Goal: Information Seeking & Learning: Learn about a topic

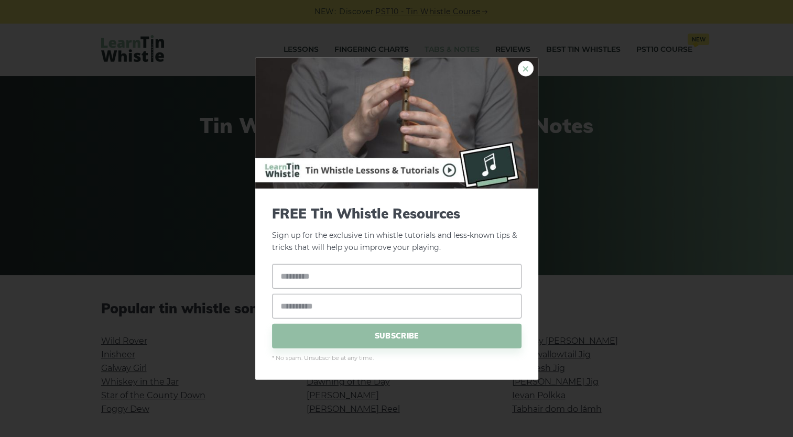
click at [522, 65] on link "×" at bounding box center [526, 69] width 16 height 16
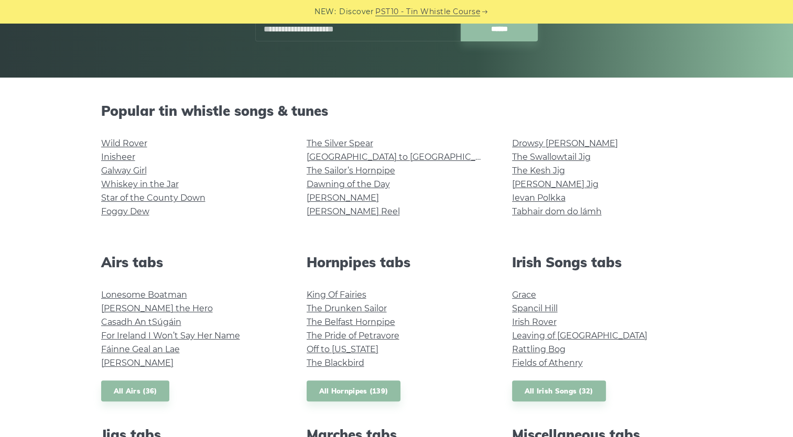
scroll to position [262, 0]
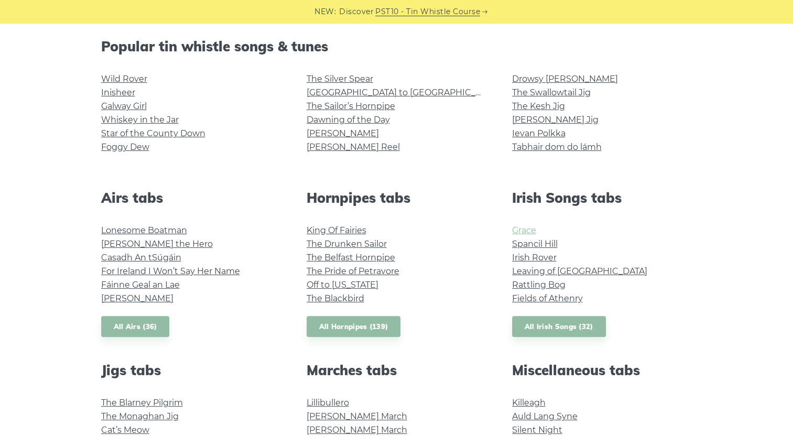
click at [522, 231] on link "Grace" at bounding box center [524, 231] width 24 height 10
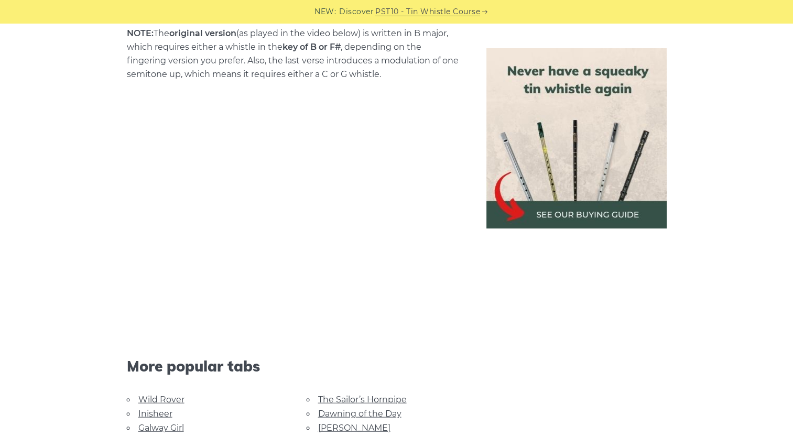
scroll to position [2308, 0]
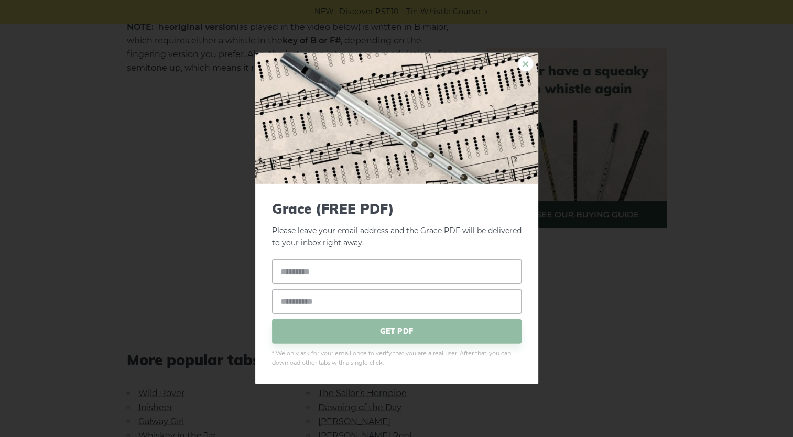
click at [520, 58] on link "×" at bounding box center [526, 64] width 16 height 16
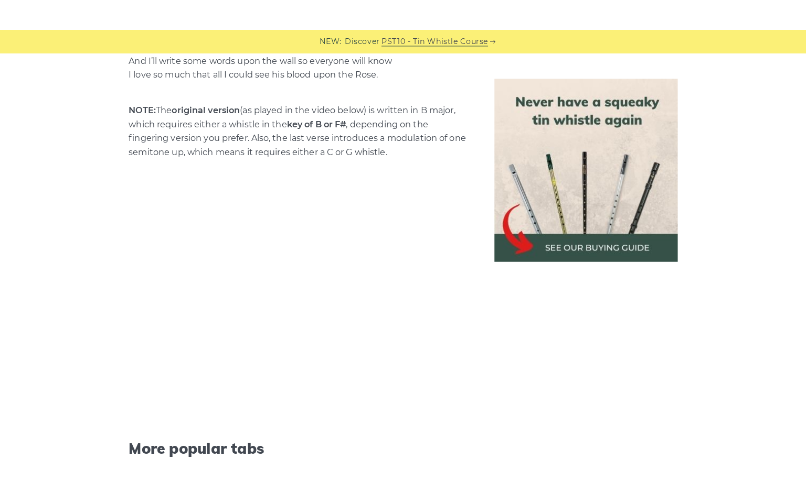
scroll to position [2360, 0]
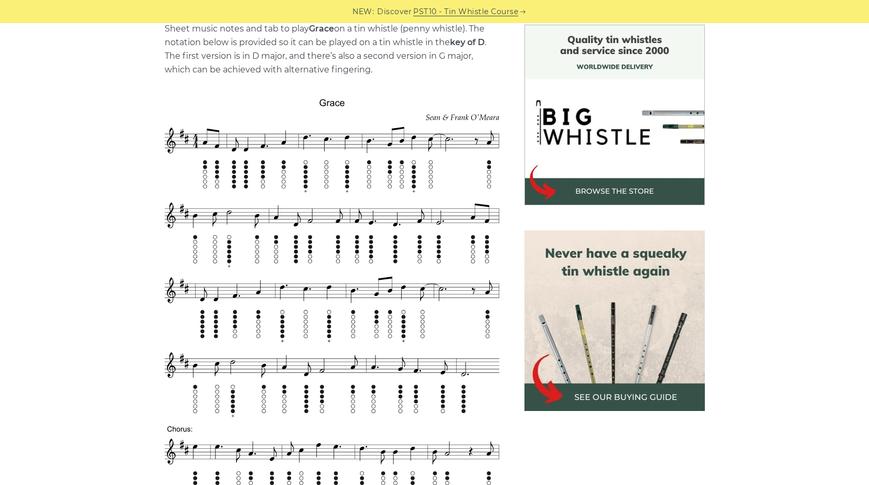
scroll to position [210, 0]
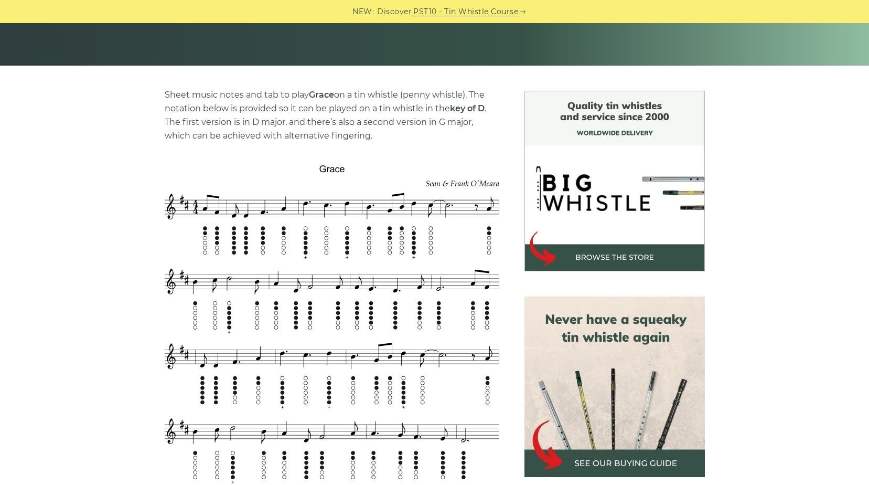
drag, startPoint x: 71, startPoint y: 127, endPoint x: 41, endPoint y: 144, distance: 34.0
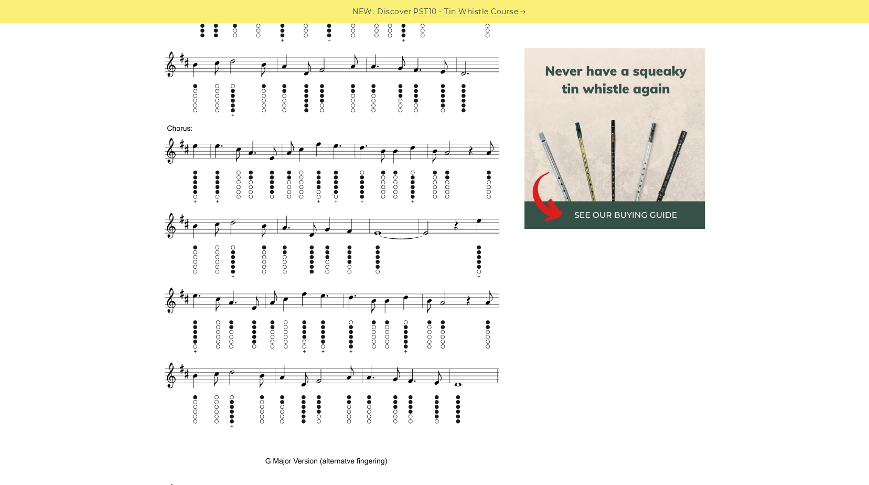
scroll to position [577, 0]
